Goal: Check status: Check status

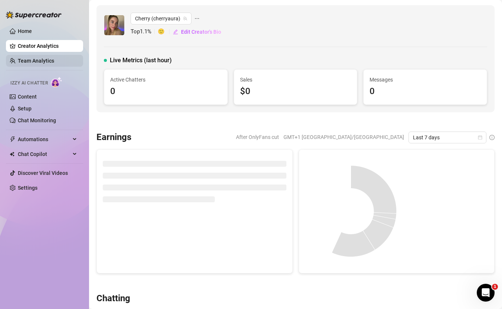
click at [31, 58] on link "Team Analytics" at bounding box center [36, 61] width 36 height 6
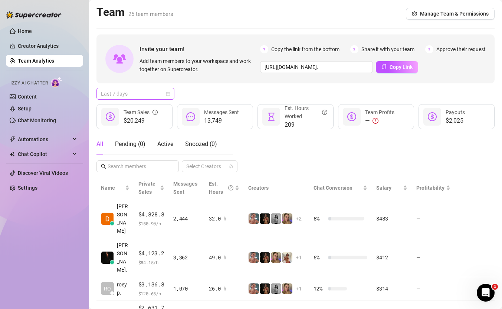
click at [138, 95] on span "Last 7 days" at bounding box center [135, 93] width 69 height 11
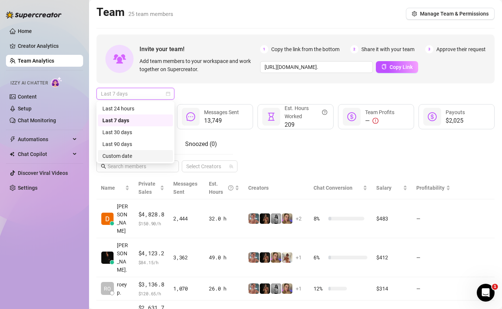
click at [156, 162] on div "Last 90 days Custom date Last 24 hours Last 7 days Last 30 days Last 90 days Cu…" at bounding box center [135, 132] width 78 height 62
click at [148, 158] on div "Custom date" at bounding box center [135, 156] width 66 height 8
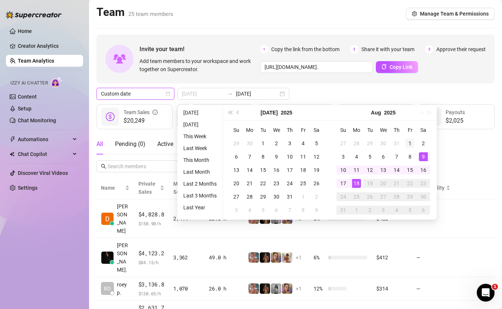
type input "[DATE]"
click at [409, 141] on div "1" at bounding box center [409, 143] width 9 height 9
click at [358, 182] on div "18" at bounding box center [356, 183] width 9 height 9
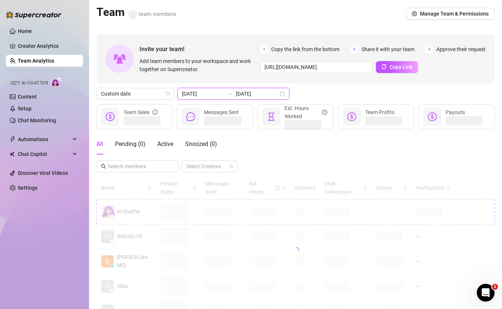
click at [241, 94] on input "[DATE]" at bounding box center [257, 94] width 42 height 8
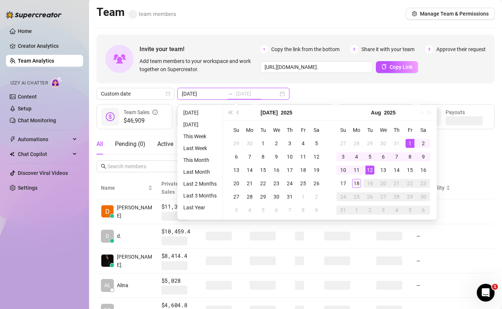
type input "[DATE]"
click at [355, 182] on div "18" at bounding box center [356, 183] width 9 height 9
type input "[DATE]"
